Goal: Task Accomplishment & Management: Complete application form

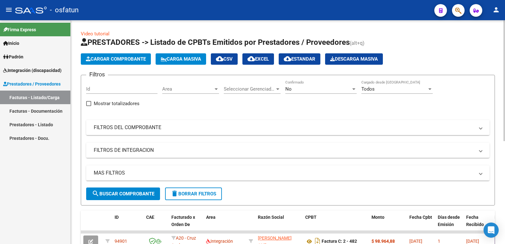
click at [121, 63] on button "Cargar Comprobante" at bounding box center [116, 58] width 70 height 11
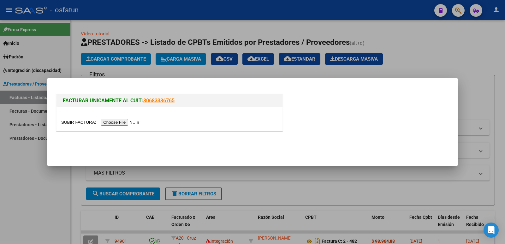
click at [133, 125] on input "file" at bounding box center [101, 122] width 80 height 7
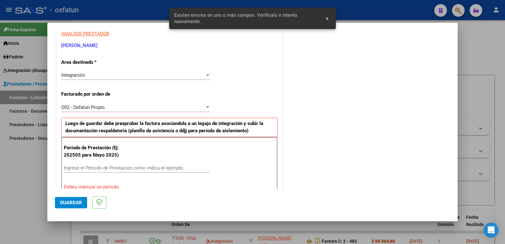
scroll to position [172, 0]
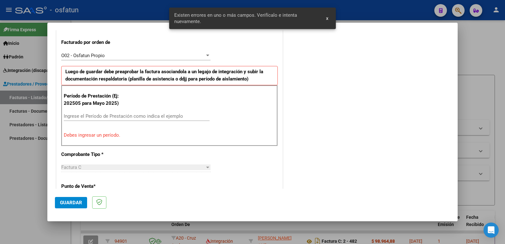
click at [135, 118] on input "Ingrese el Período de Prestación como indica el ejemplo" at bounding box center [137, 116] width 146 height 6
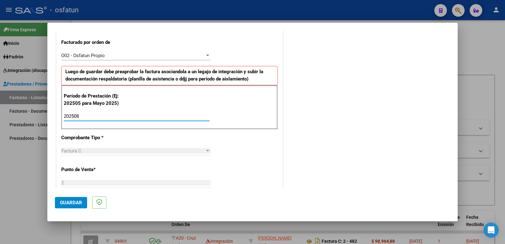
type input "202508"
click at [82, 203] on button "Guardar" at bounding box center [71, 202] width 32 height 11
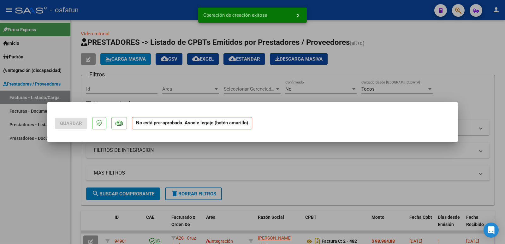
scroll to position [0, 0]
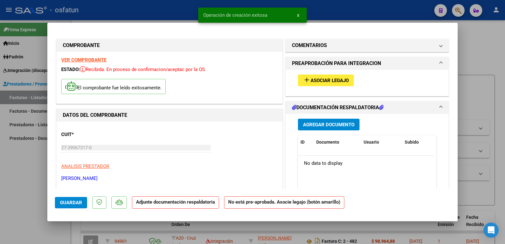
click at [313, 85] on button "add Asociar Legajo" at bounding box center [326, 81] width 56 height 12
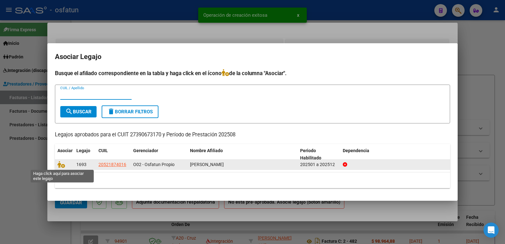
click at [58, 166] on icon at bounding box center [61, 164] width 8 height 7
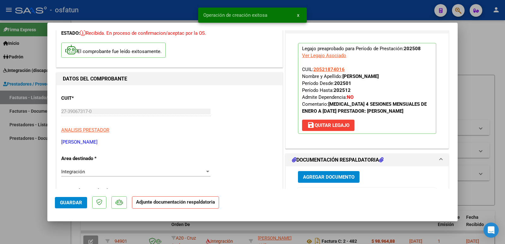
scroll to position [95, 0]
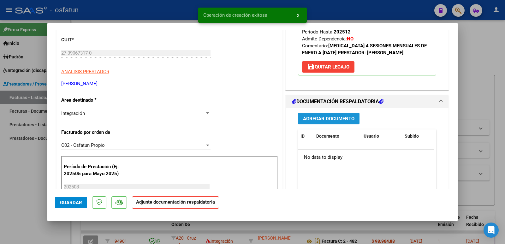
click at [323, 124] on button "Agregar Documento" at bounding box center [329, 119] width 62 height 12
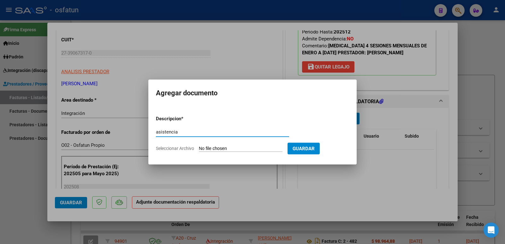
type input "asistencia"
click at [248, 148] on input "Seleccionar Archivo" at bounding box center [241, 149] width 84 height 6
type input "C:\fakepath\[PERSON_NAME].pdf"
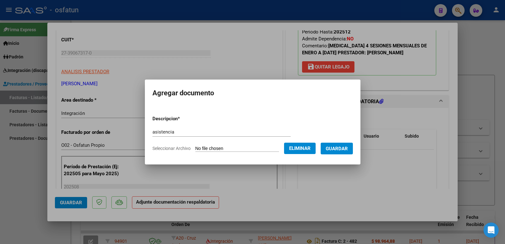
click at [348, 149] on span "Guardar" at bounding box center [337, 149] width 22 height 6
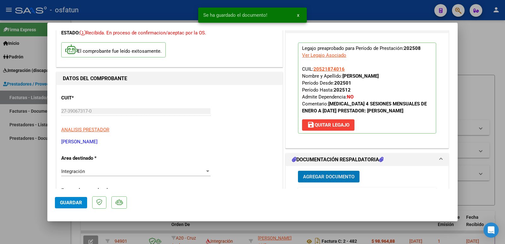
scroll to position [0, 0]
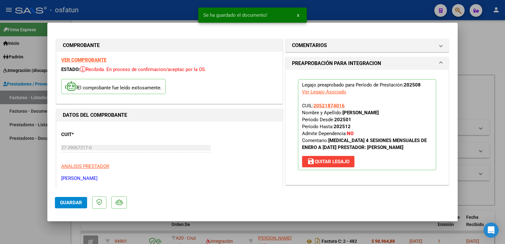
click at [74, 204] on span "Guardar" at bounding box center [71, 203] width 22 height 6
click at [69, 205] on span "Guardar" at bounding box center [71, 203] width 22 height 6
click at [70, 205] on span "Guardar" at bounding box center [71, 203] width 22 height 6
click at [71, 205] on span "Guardar" at bounding box center [71, 203] width 22 height 6
click at [23, 184] on div at bounding box center [252, 122] width 505 height 244
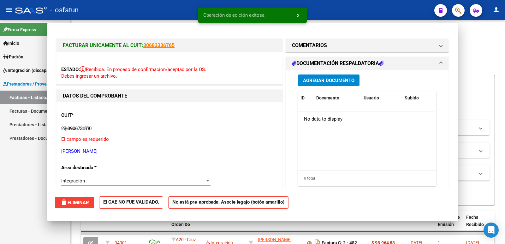
type input "$ 0,00"
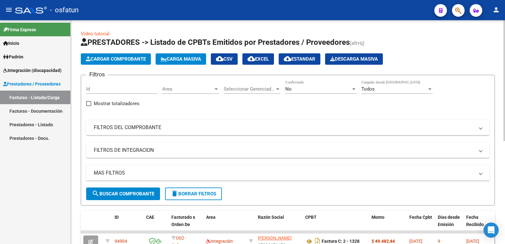
click at [108, 58] on span "Cargar Comprobante" at bounding box center [116, 59] width 60 height 6
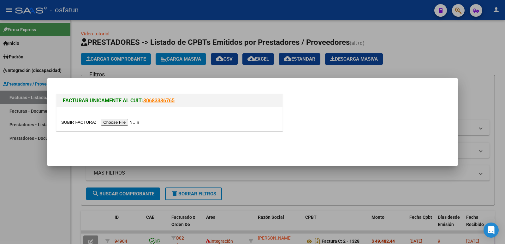
click at [119, 120] on input "file" at bounding box center [101, 122] width 80 height 7
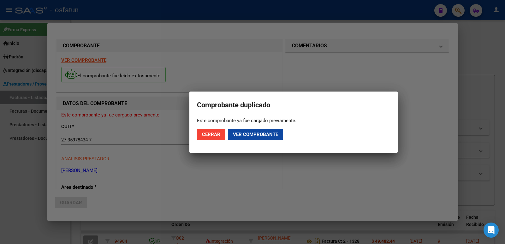
click at [246, 141] on mat-dialog-actions "Cerrar Ver comprobante" at bounding box center [293, 134] width 193 height 21
click at [248, 139] on button "Ver comprobante" at bounding box center [255, 134] width 55 height 11
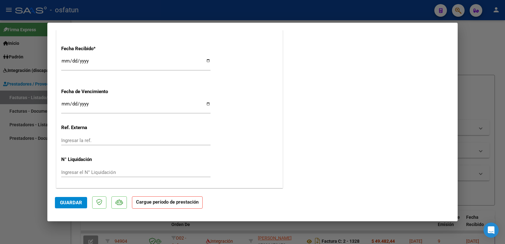
scroll to position [463, 0]
click at [38, 166] on div at bounding box center [252, 122] width 505 height 244
type input "$ 0,00"
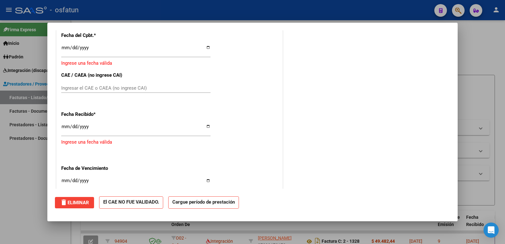
scroll to position [0, 0]
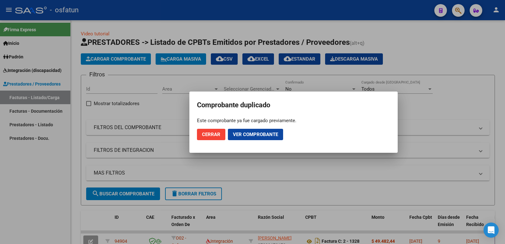
click at [215, 137] on button "Cerrar" at bounding box center [211, 134] width 28 height 11
